Goal: Information Seeking & Learning: Check status

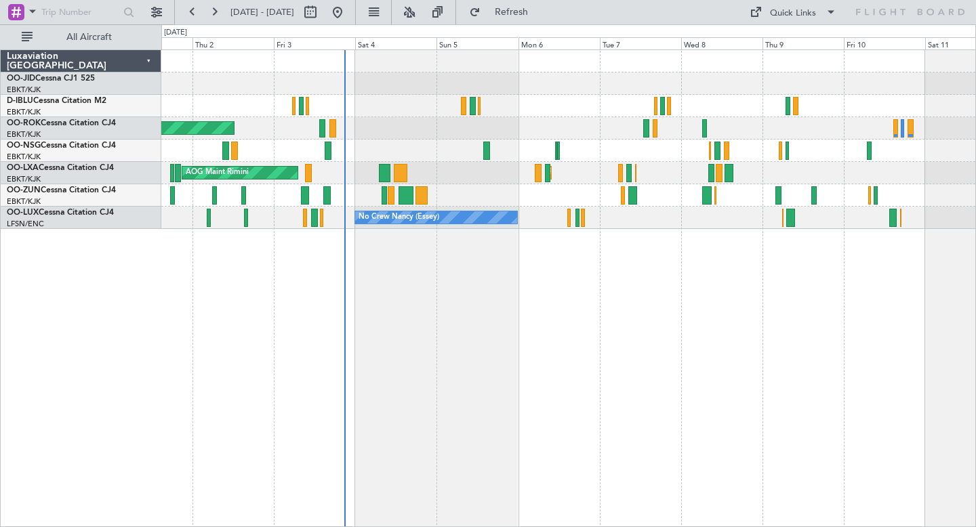
click at [672, 307] on div "Planned Maint Kortrijk-Wevelgem AOG Maint Kortrijk-Wevelgem Planned Maint Kortr…" at bounding box center [568, 288] width 815 height 478
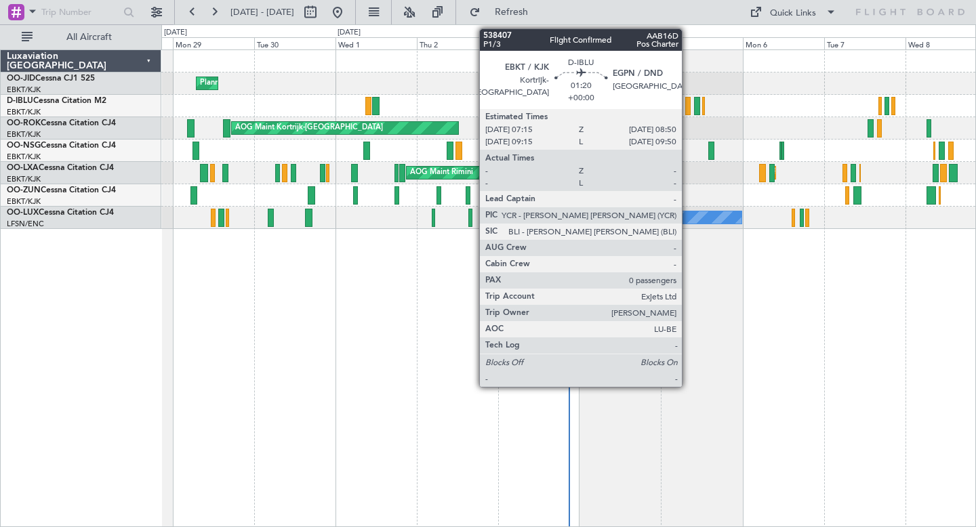
click at [688, 98] on div at bounding box center [687, 106] width 5 height 18
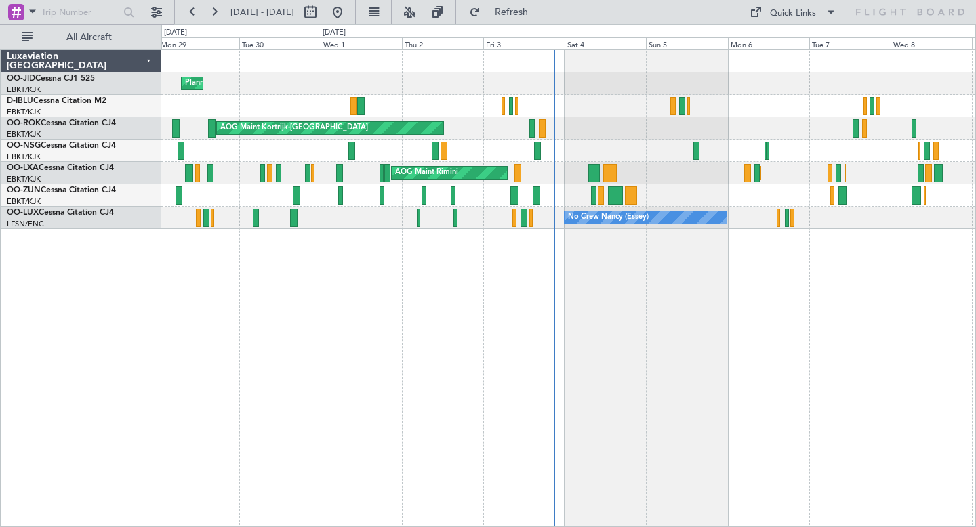
click at [764, 169] on div "Planned Maint Kortrijk-[GEOGRAPHIC_DATA] A/C Unavailable [GEOGRAPHIC_DATA]-[GEO…" at bounding box center [568, 139] width 814 height 179
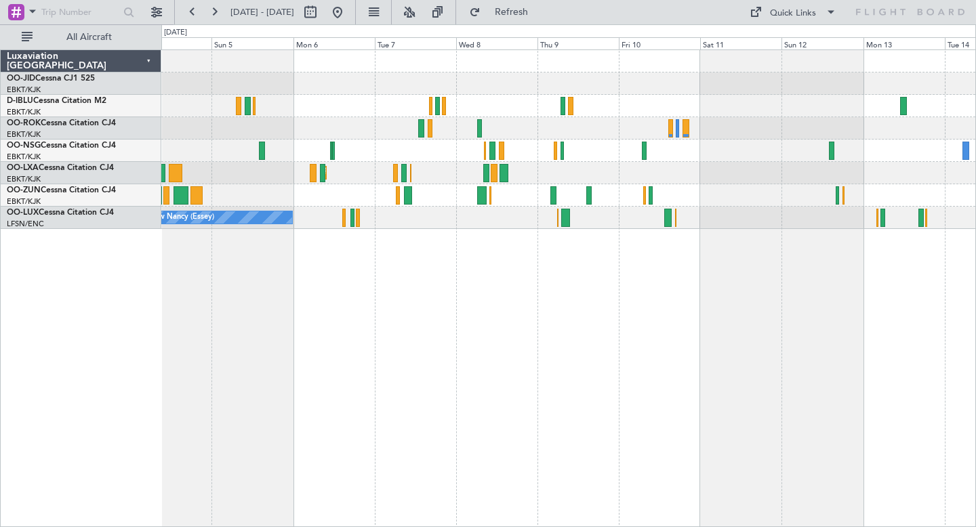
click at [501, 263] on div "AOG Maint Kortrijk-[GEOGRAPHIC_DATA] Planned Maint [GEOGRAPHIC_DATA]-[GEOGRAPHI…" at bounding box center [568, 288] width 815 height 478
click at [491, 99] on div "No Crew Kortrijk-[GEOGRAPHIC_DATA]" at bounding box center [568, 106] width 814 height 22
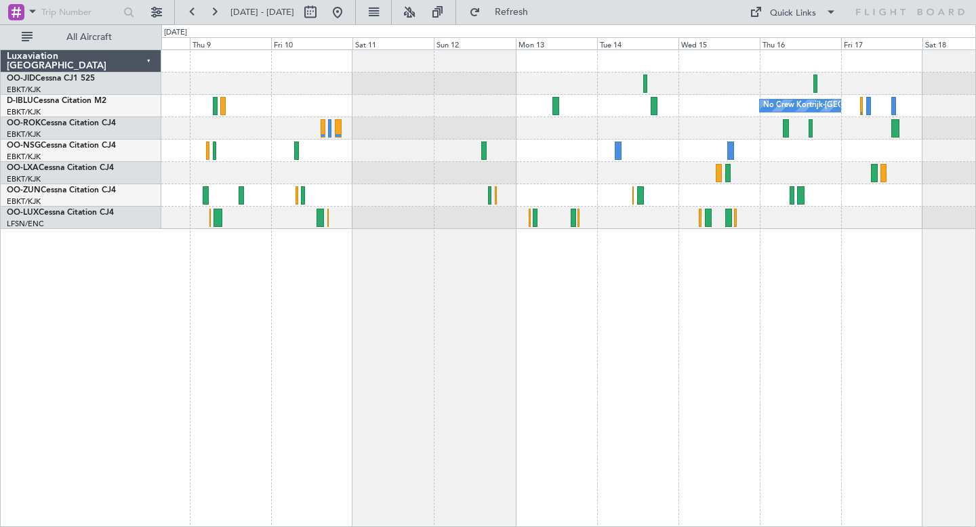
click at [516, 371] on div "No Crew Kortrijk-[GEOGRAPHIC_DATA] Planned Maint [GEOGRAPHIC_DATA]-[GEOGRAPHIC_…" at bounding box center [568, 288] width 815 height 478
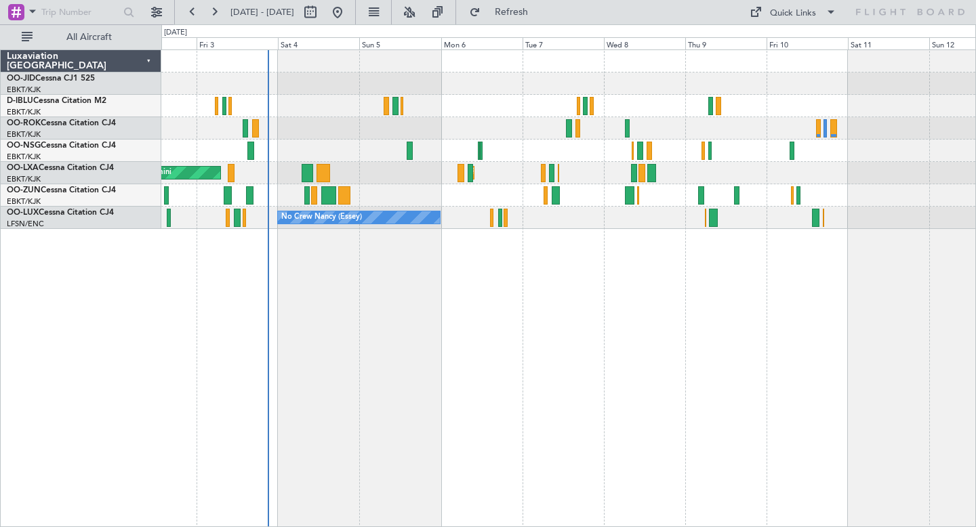
click at [600, 326] on div "AOG Maint Kortrijk-[GEOGRAPHIC_DATA] Planned Maint [GEOGRAPHIC_DATA]-[GEOGRAPHI…" at bounding box center [568, 288] width 815 height 478
